Goal: Task Accomplishment & Management: Complete application form

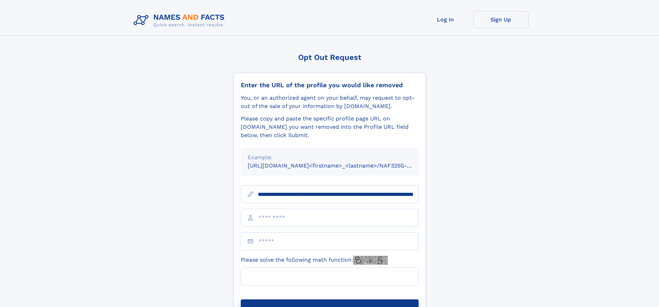
scroll to position [0, 85]
type input "**********"
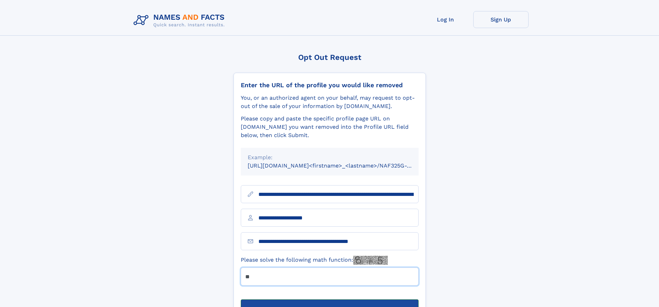
type input "**"
click at [329, 299] on button "Submit Opt Out Request" at bounding box center [330, 310] width 178 height 22
